Goal: Use online tool/utility: Utilize a website feature to perform a specific function

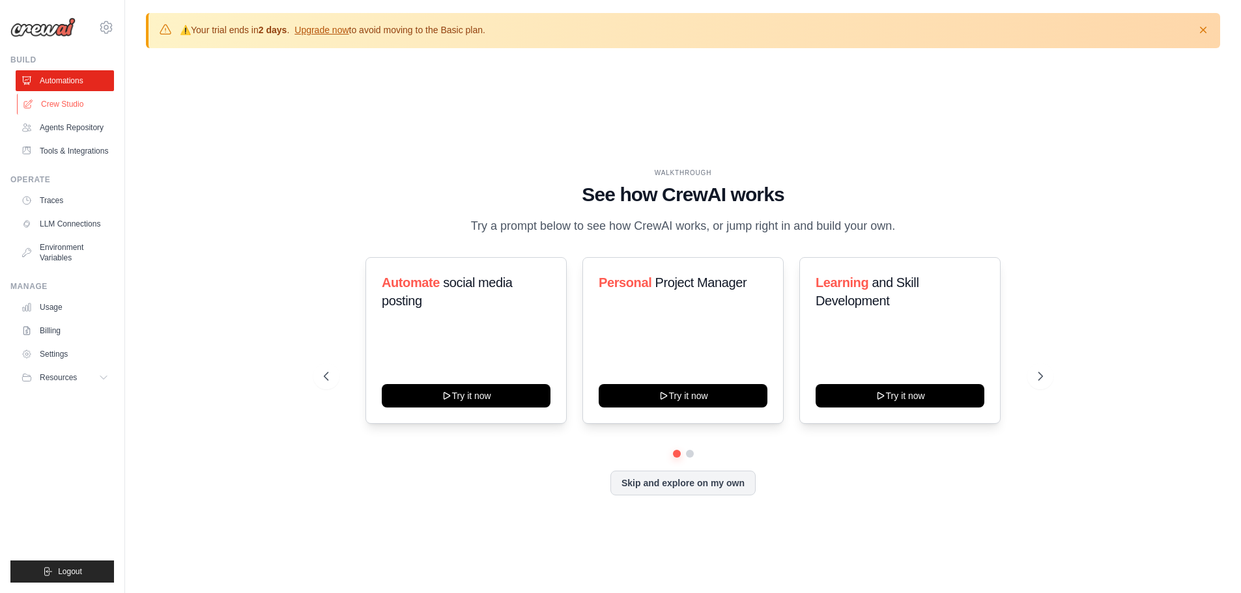
click at [81, 104] on link "Crew Studio" at bounding box center [66, 104] width 98 height 21
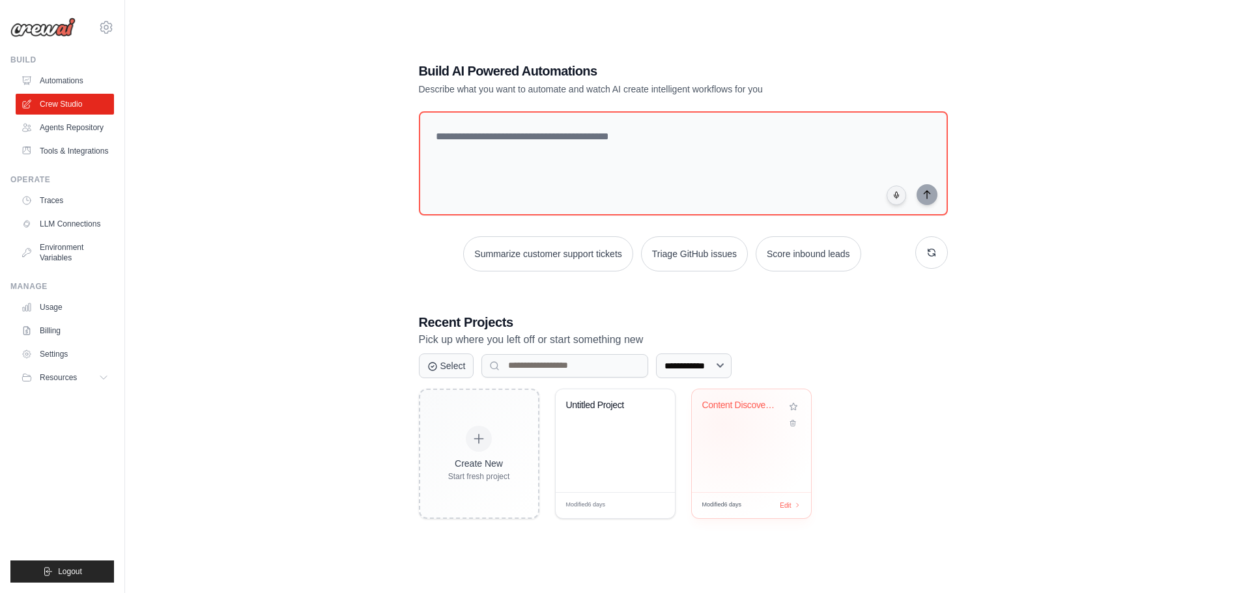
click at [723, 423] on div "Content Discovery and Curation Assi..." at bounding box center [751, 415] width 98 height 30
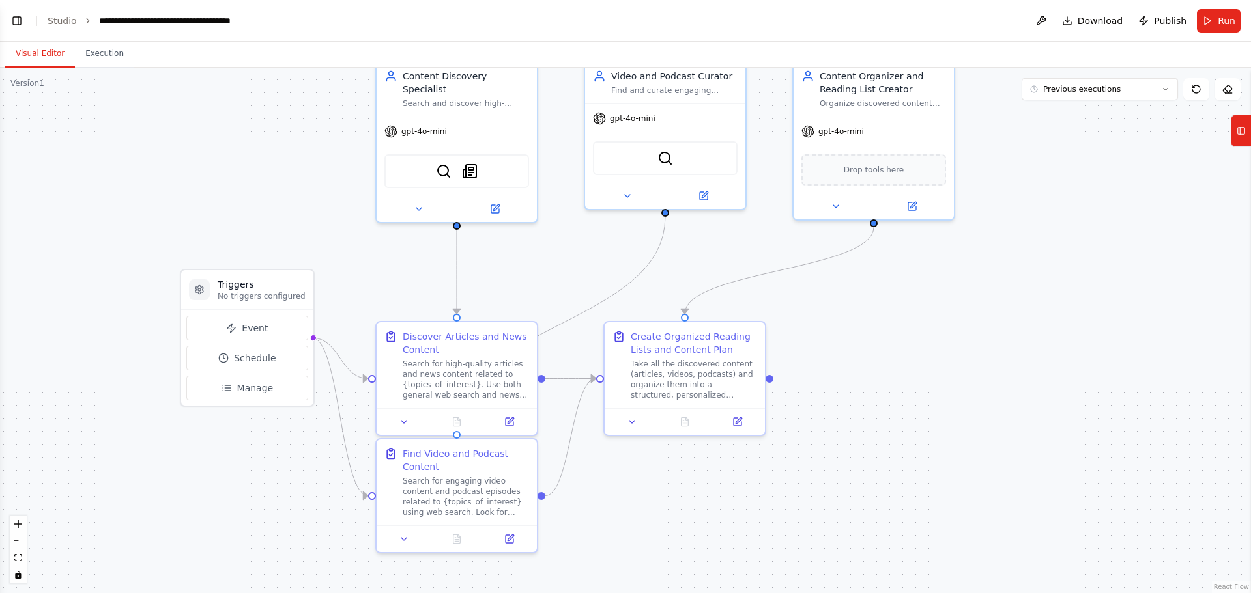
scroll to position [1109, 0]
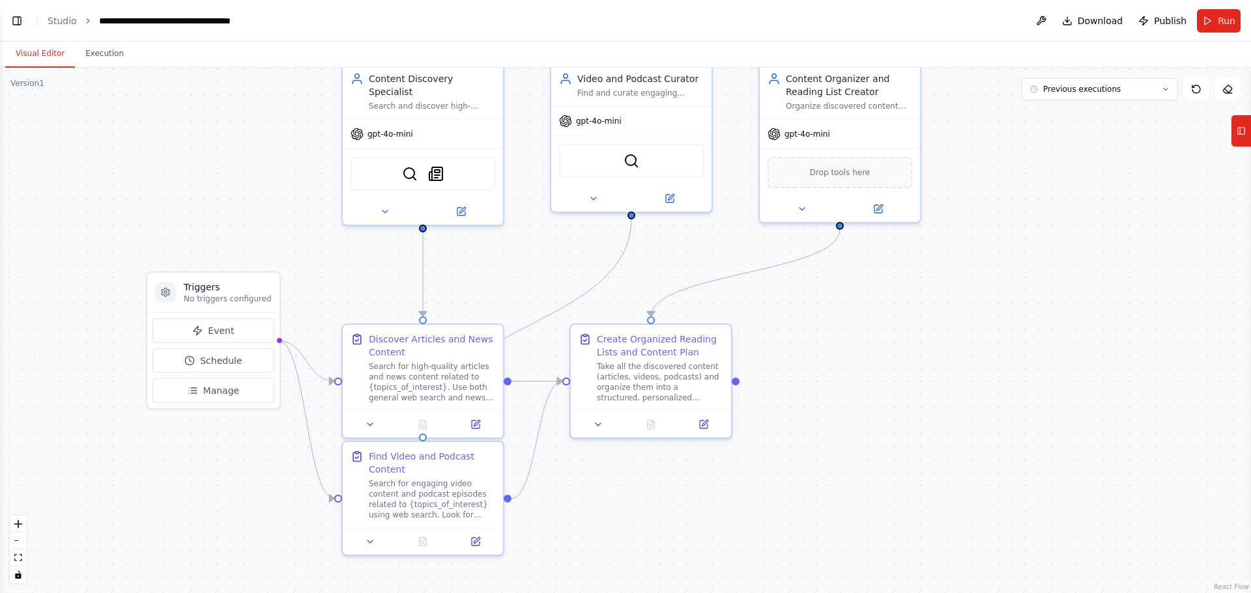
drag, startPoint x: 858, startPoint y: 422, endPoint x: 939, endPoint y: 352, distance: 106.7
click at [939, 352] on div ".deletable-edge-delete-btn { width: 20px; height: 20px; border: 0px solid #ffff…" at bounding box center [625, 331] width 1251 height 526
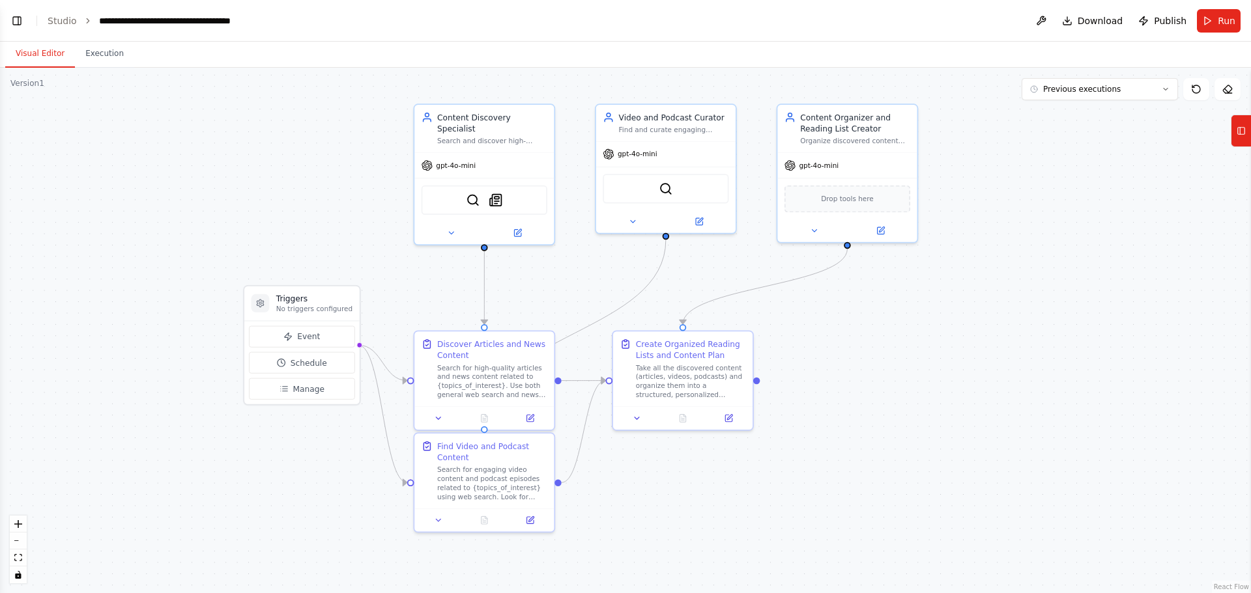
click at [933, 357] on div ".deletable-edge-delete-btn { width: 20px; height: 20px; border: 0px solid #ffff…" at bounding box center [625, 331] width 1251 height 526
drag, startPoint x: 933, startPoint y: 357, endPoint x: 924, endPoint y: 359, distance: 8.7
click at [924, 359] on div ".deletable-edge-delete-btn { width: 20px; height: 20px; border: 0px solid #ffff…" at bounding box center [625, 331] width 1251 height 526
click at [501, 138] on div "Content Discovery Specialist Search and discover high-quality articles, news, a…" at bounding box center [475, 129] width 139 height 48
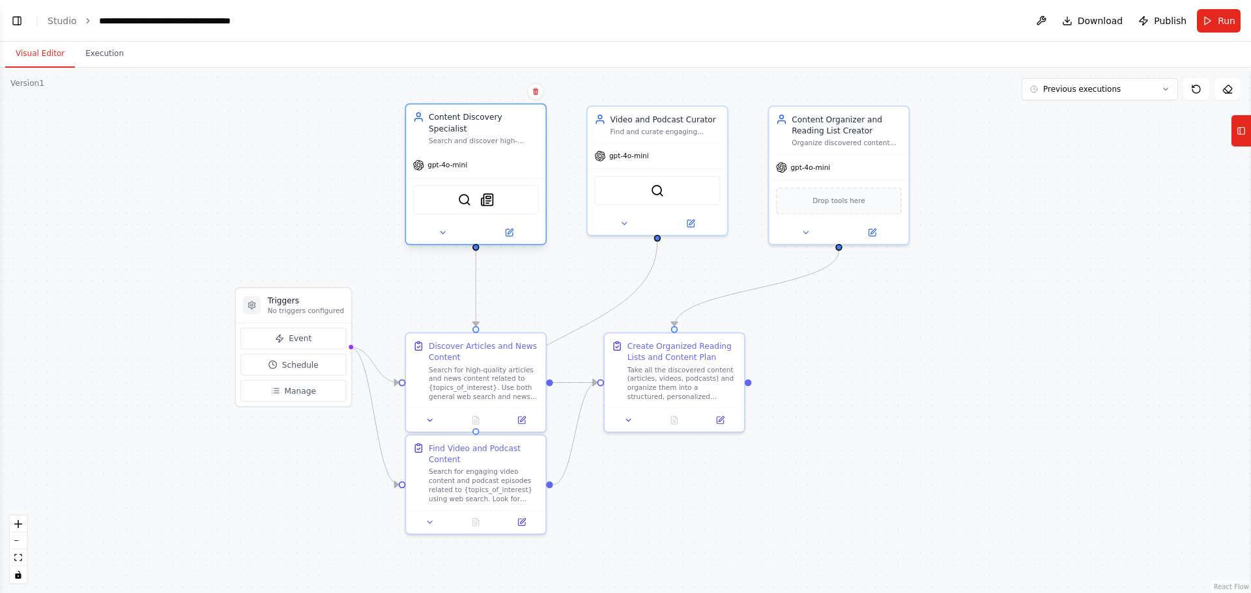
click at [501, 138] on div "Content Discovery Specialist Search and discover high-quality articles, news, a…" at bounding box center [475, 129] width 139 height 48
click at [380, 165] on div ".deletable-edge-delete-btn { width: 20px; height: 20px; border: 0px solid #ffff…" at bounding box center [625, 331] width 1251 height 526
